Goal: Transaction & Acquisition: Purchase product/service

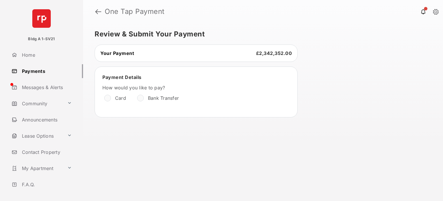
click at [32, 70] on link "Payments" at bounding box center [46, 71] width 74 height 14
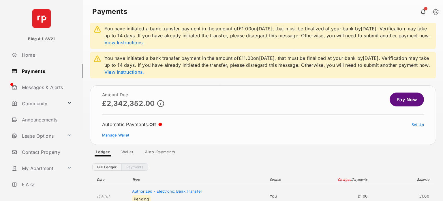
scroll to position [58, 0]
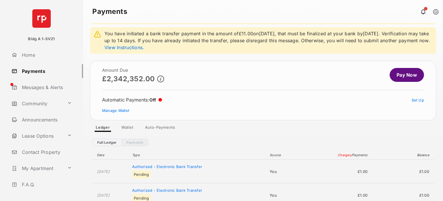
click at [119, 113] on link "Manage Wallet" at bounding box center [115, 110] width 27 height 5
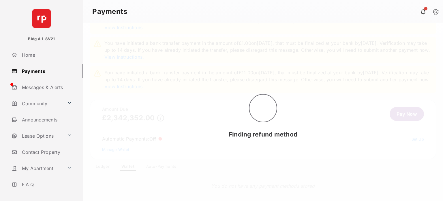
scroll to position [39, 0]
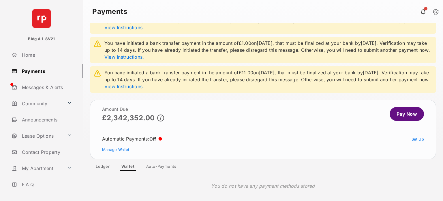
click at [408, 119] on link "Pay Now" at bounding box center [407, 114] width 34 height 14
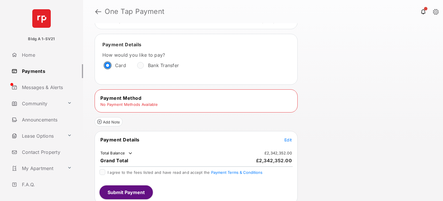
scroll to position [34, 0]
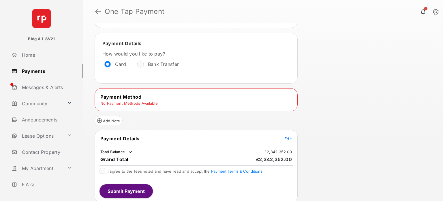
click at [139, 102] on td "No Payment Methods Available" at bounding box center [129, 102] width 58 height 5
drag, startPoint x: 114, startPoint y: 102, endPoint x: 159, endPoint y: 81, distance: 49.7
click at [153, 96] on tbody "Payment Method No Payment Methods Available" at bounding box center [196, 99] width 201 height 12
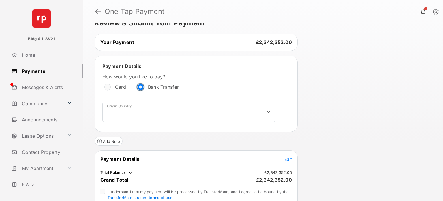
scroll to position [0, 0]
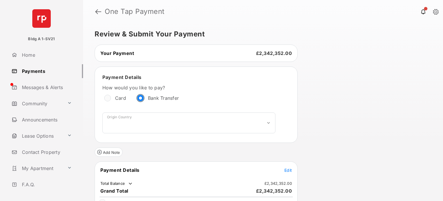
click at [32, 69] on link "Payments" at bounding box center [46, 71] width 74 height 14
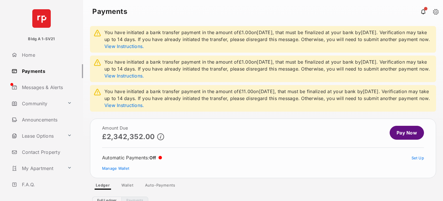
scroll to position [130, 0]
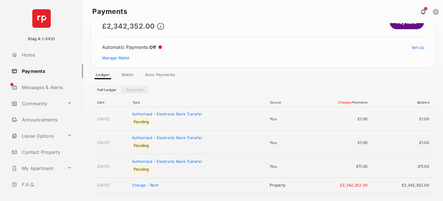
click at [113, 58] on link "Manage Wallet" at bounding box center [115, 57] width 27 height 5
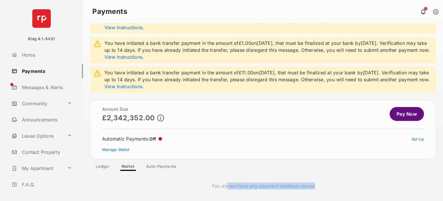
drag, startPoint x: 241, startPoint y: 186, endPoint x: 318, endPoint y: 188, distance: 76.8
click at [316, 189] on div "You do not have any payment methods stored" at bounding box center [263, 185] width 342 height 16
